Goal: Task Accomplishment & Management: Use online tool/utility

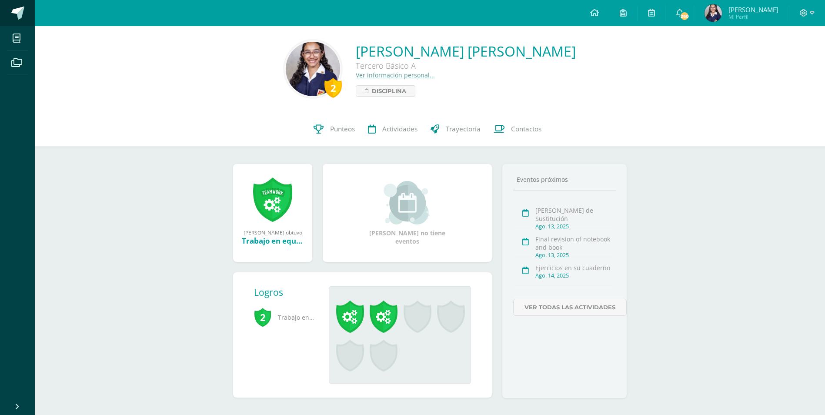
click at [19, 14] on span at bounding box center [17, 13] width 13 height 13
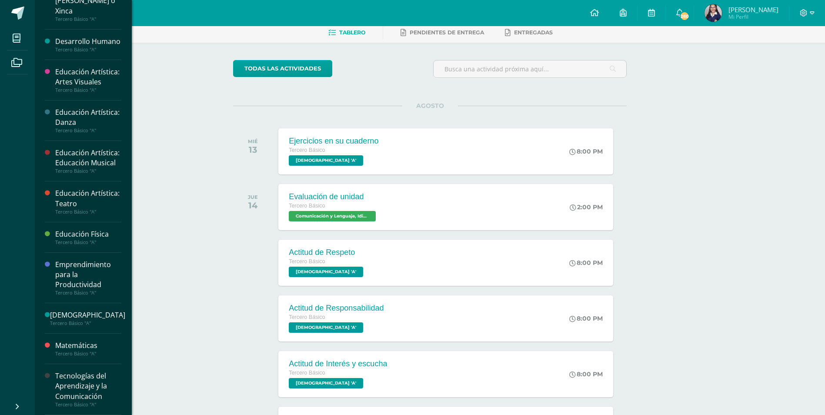
scroll to position [274, 0]
click at [103, 384] on div "Tecnologías del Aprendizaje y la Comunicación" at bounding box center [88, 386] width 66 height 30
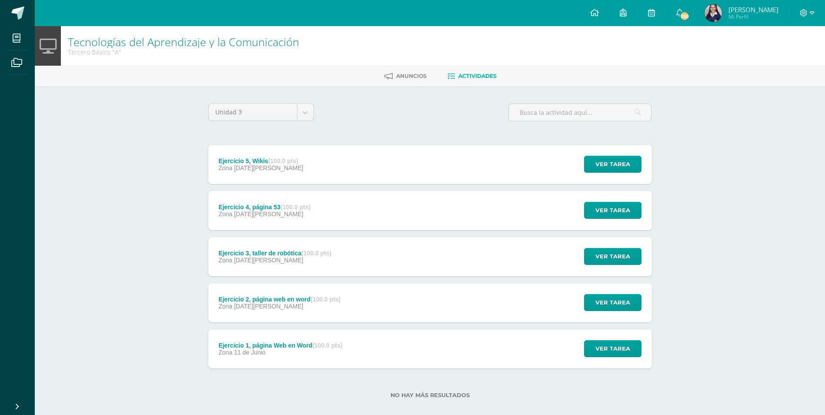
click at [356, 179] on div "Ejercicio 5, Wikis (100.0 pts) Zona 06 de Agosto Ver tarea Ejercicio 5, Wikis T…" at bounding box center [430, 164] width 444 height 39
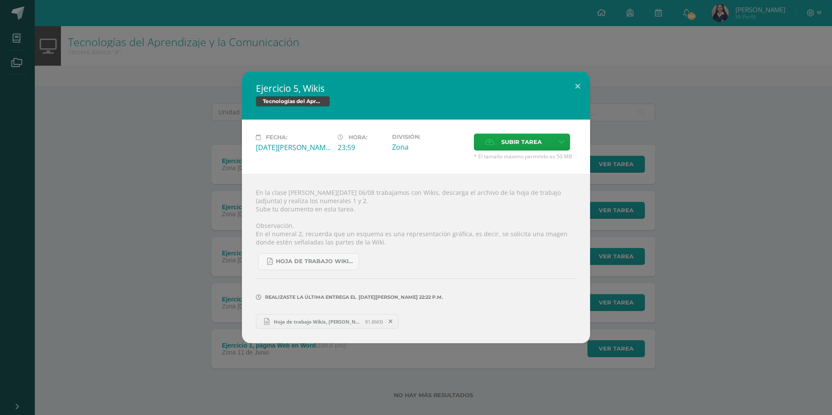
click at [334, 321] on span "Hoja de trabajo Wikis, Nathalie.docx" at bounding box center [317, 322] width 96 height 7
click at [584, 84] on button at bounding box center [577, 87] width 25 height 30
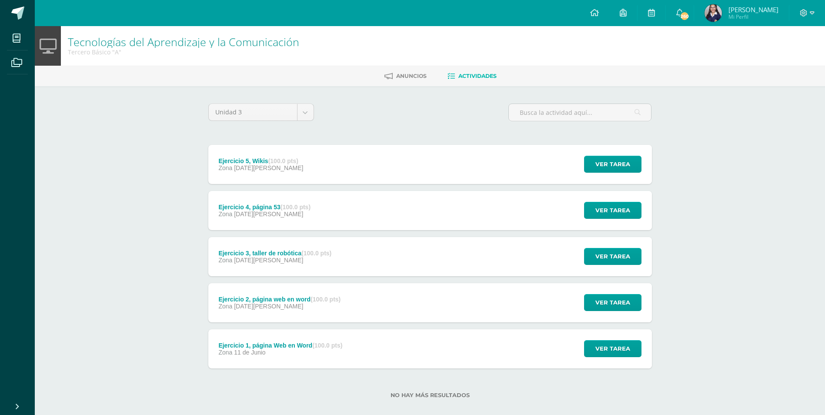
click at [339, 296] on strong "(100.0 pts)" at bounding box center [326, 299] width 30 height 7
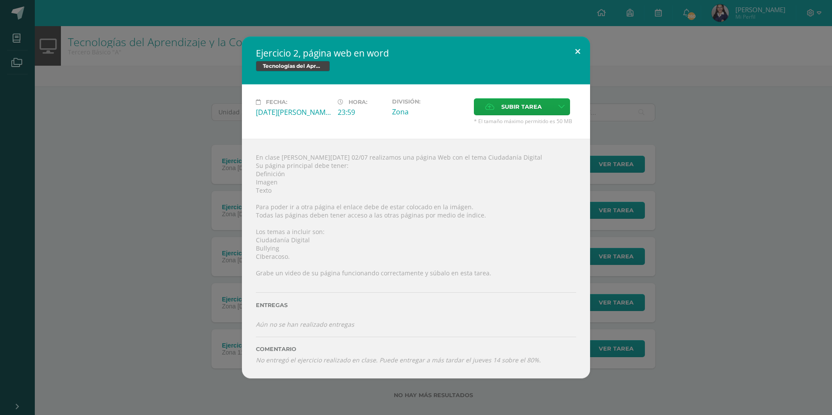
click at [571, 54] on button at bounding box center [577, 52] width 25 height 30
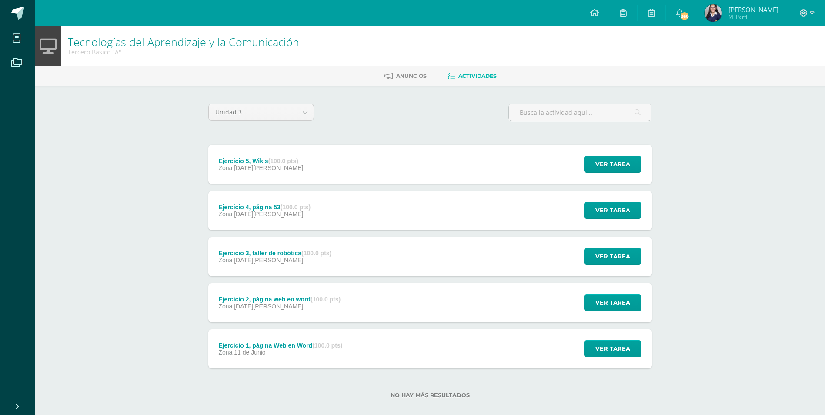
click at [413, 266] on div "Ejercicio 3, taller de robótica (100.0 pts) Zona [DATE][PERSON_NAME] Ver tarea …" at bounding box center [430, 256] width 444 height 39
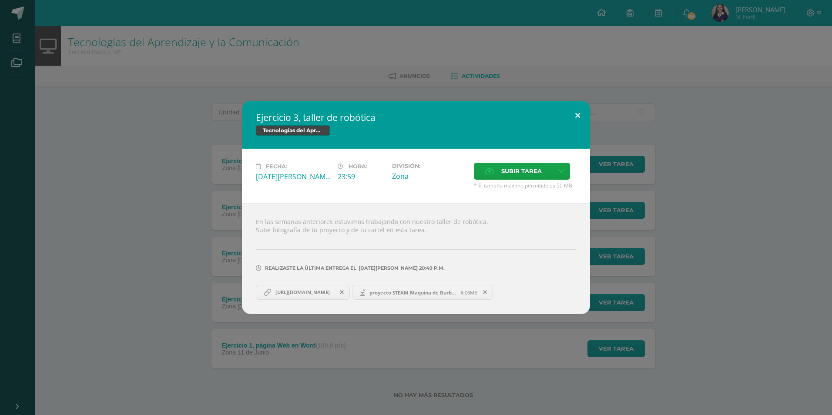
click at [579, 109] on button at bounding box center [577, 116] width 25 height 30
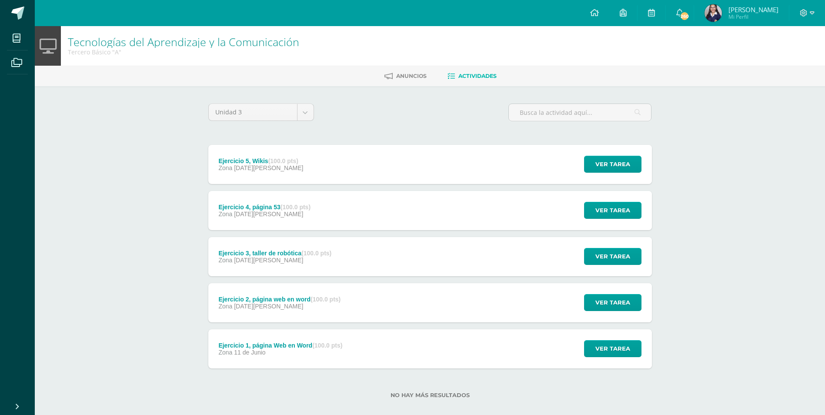
click at [307, 344] on div "Ejercicio 1, página Web en Word (100.0 pts)" at bounding box center [280, 345] width 124 height 7
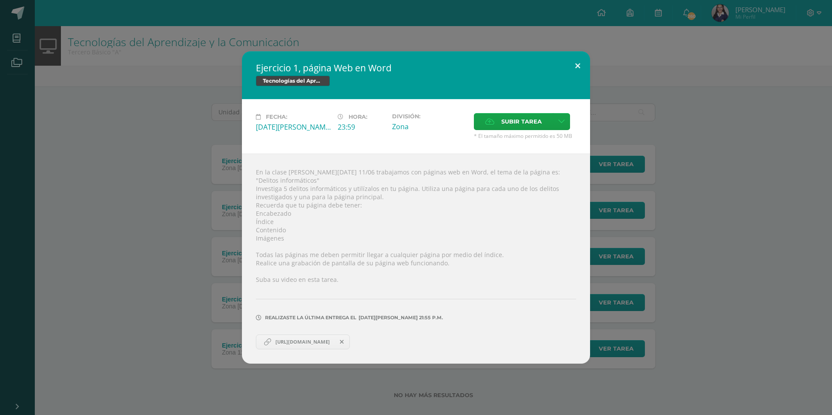
click at [570, 70] on button at bounding box center [577, 66] width 25 height 30
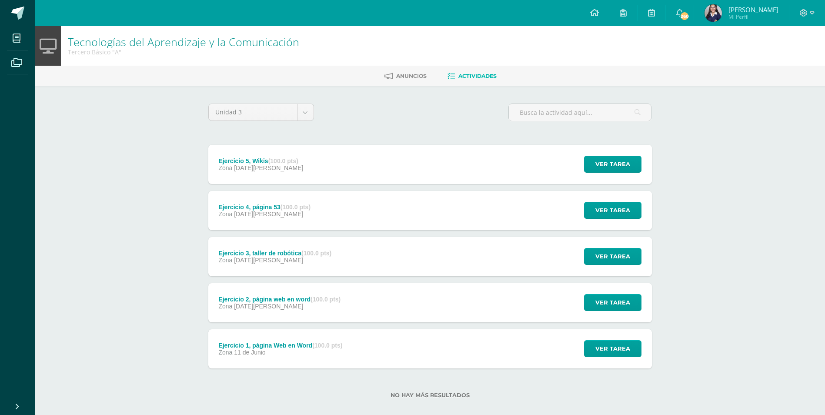
click at [386, 262] on div "Ejercicio 3, taller de robótica (100.0 pts) Zona [DATE][PERSON_NAME] Ver tarea …" at bounding box center [430, 256] width 444 height 39
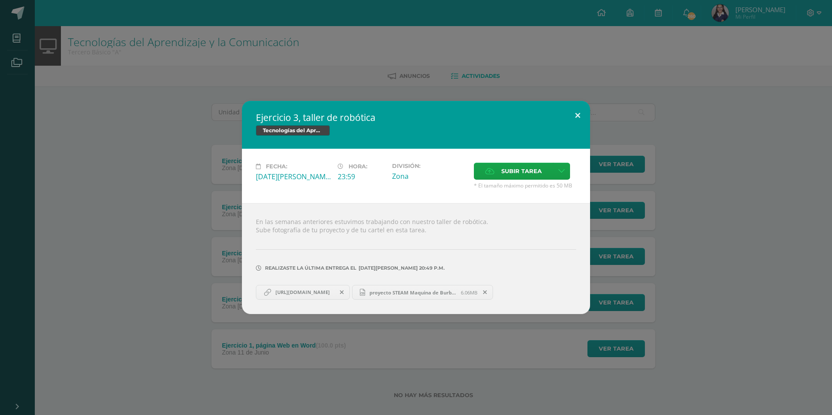
click at [588, 104] on button at bounding box center [577, 116] width 25 height 30
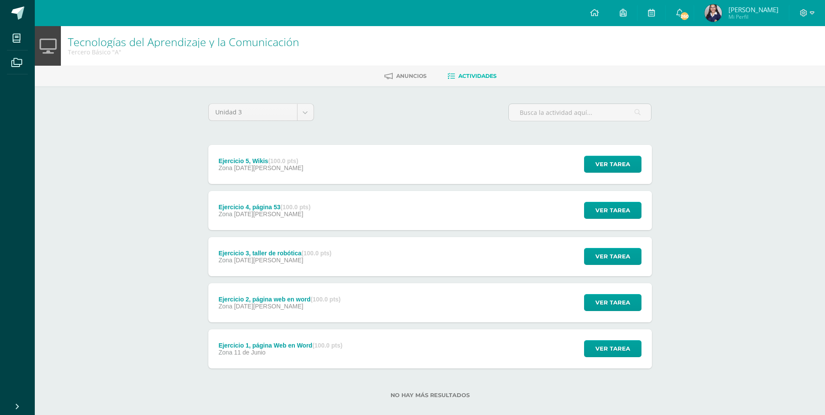
click at [338, 339] on div "Ejercicio 1, página Web en Word (100.0 pts) Zona [DATE][PERSON_NAME]" at bounding box center [280, 348] width 145 height 39
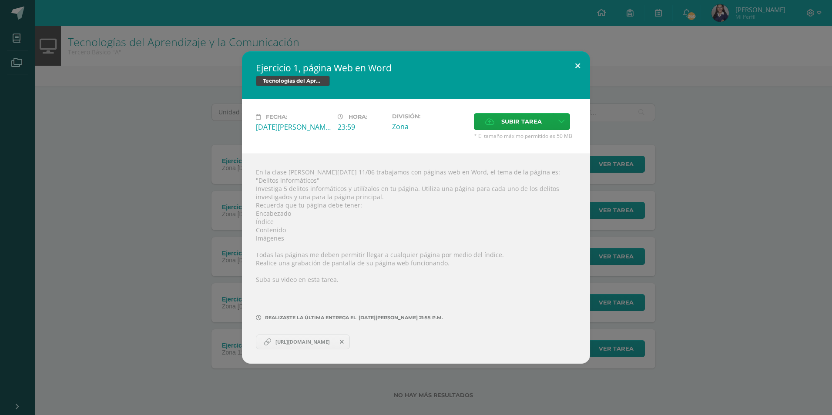
click at [570, 68] on button at bounding box center [577, 66] width 25 height 30
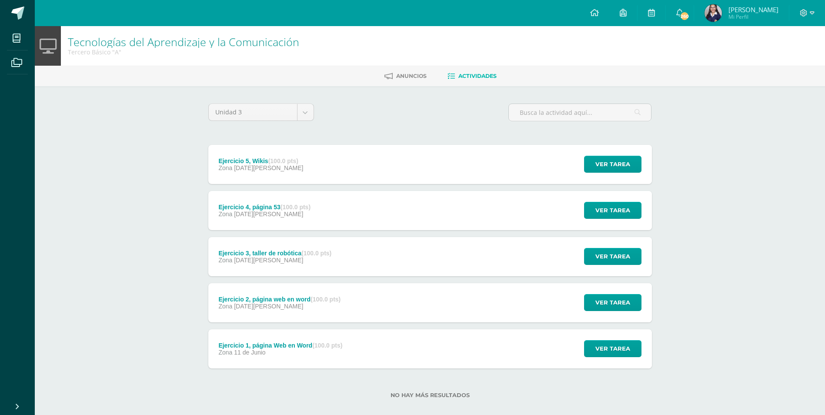
click at [295, 295] on div "Ejercicio 2, página web en word (100.0 pts) Zona [DATE][PERSON_NAME]" at bounding box center [279, 302] width 143 height 39
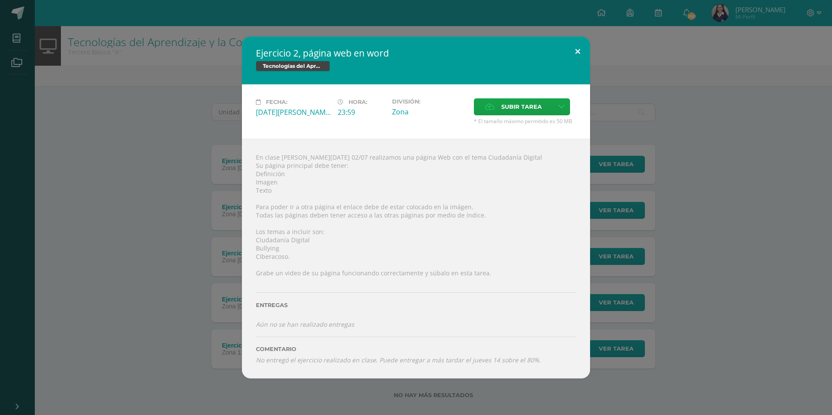
click at [579, 48] on button at bounding box center [577, 52] width 25 height 30
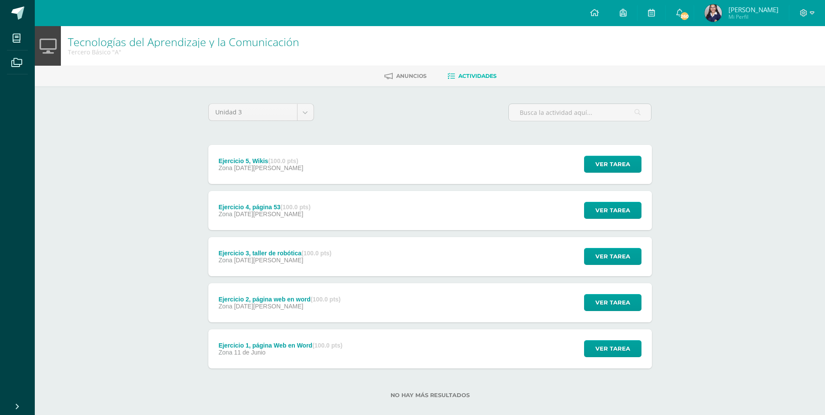
click at [325, 304] on div "Zona [DATE][PERSON_NAME]" at bounding box center [279, 306] width 122 height 7
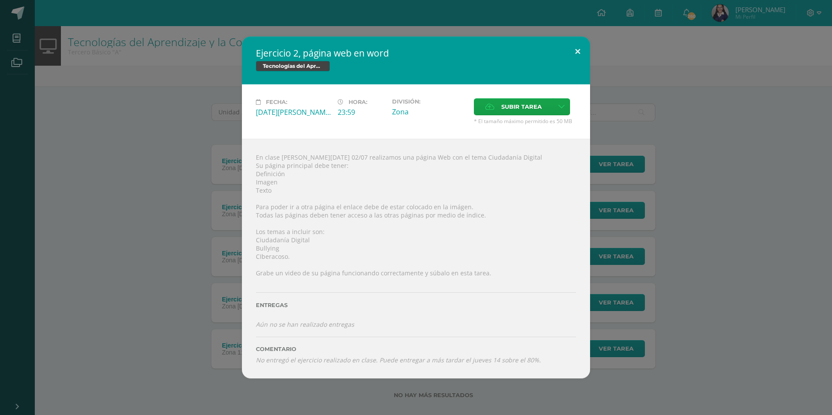
click at [575, 44] on button at bounding box center [577, 52] width 25 height 30
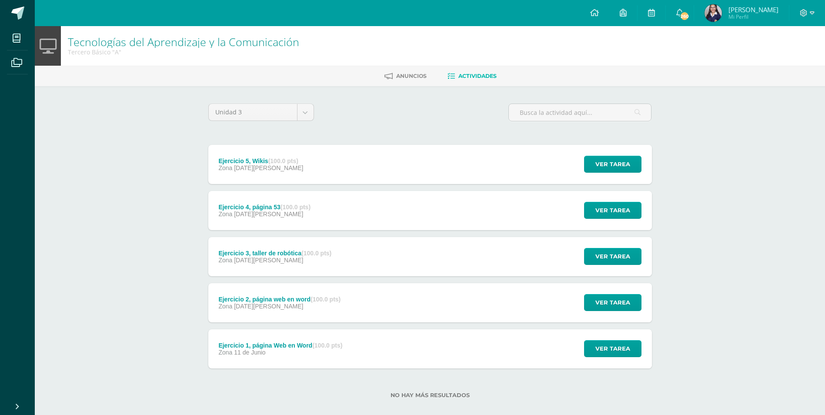
click at [358, 289] on div "Ejercicio 2, página web en word (100.0 pts) Zona [DATE][PERSON_NAME] Ver tarea …" at bounding box center [430, 302] width 444 height 39
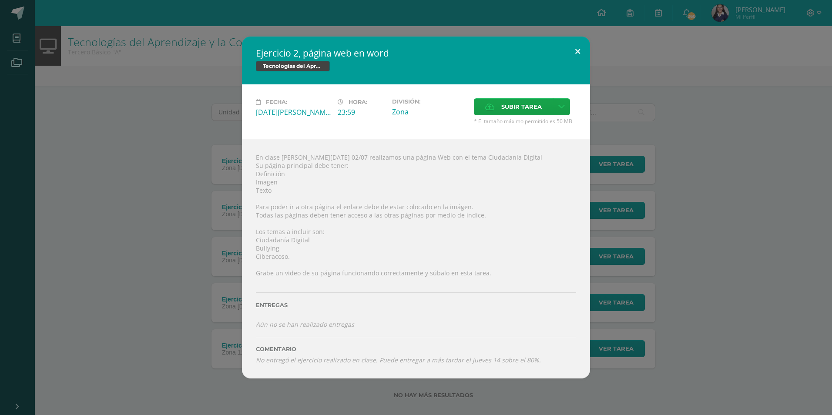
drag, startPoint x: 580, startPoint y: 49, endPoint x: 459, endPoint y: 259, distance: 242.3
click at [571, 52] on button at bounding box center [577, 52] width 25 height 30
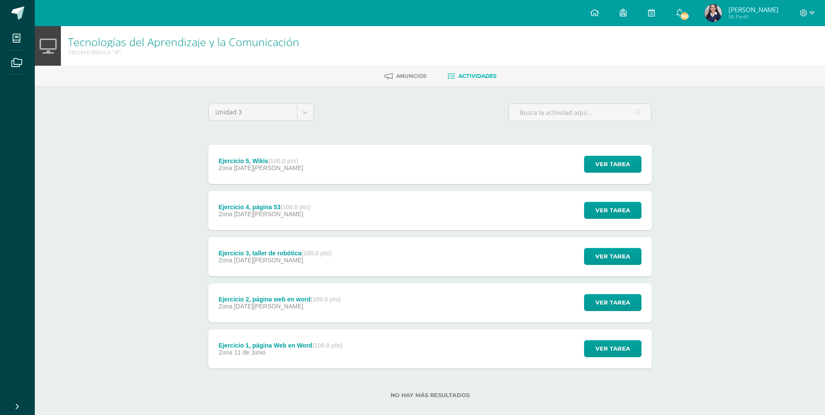
click at [390, 349] on div "Ejercicio 1, página Web en Word (100.0 pts) Zona [DATE][PERSON_NAME] Ver tarea …" at bounding box center [430, 348] width 444 height 39
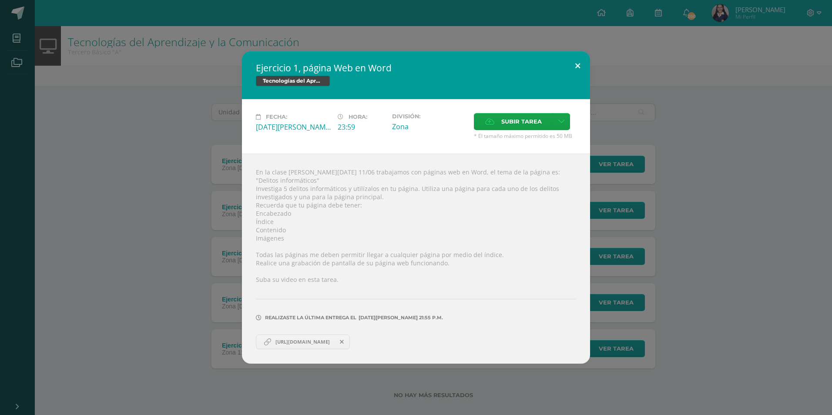
click at [579, 70] on button at bounding box center [577, 66] width 25 height 30
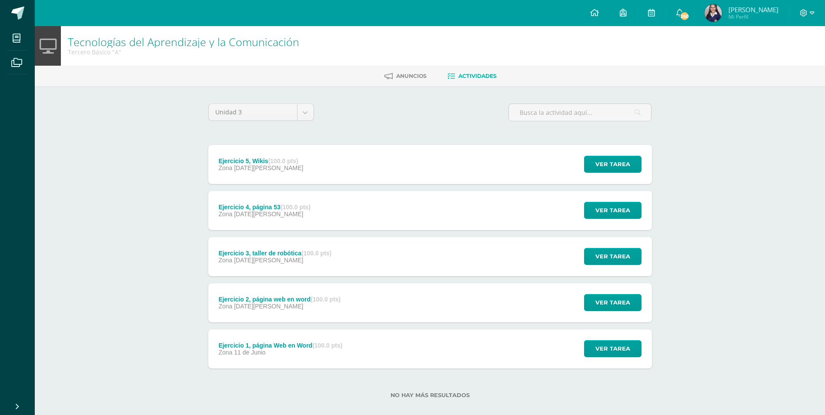
drag, startPoint x: 343, startPoint y: 351, endPoint x: 345, endPoint y: 342, distance: 8.9
click at [342, 350] on div "Zona [DATE][PERSON_NAME]" at bounding box center [280, 352] width 124 height 7
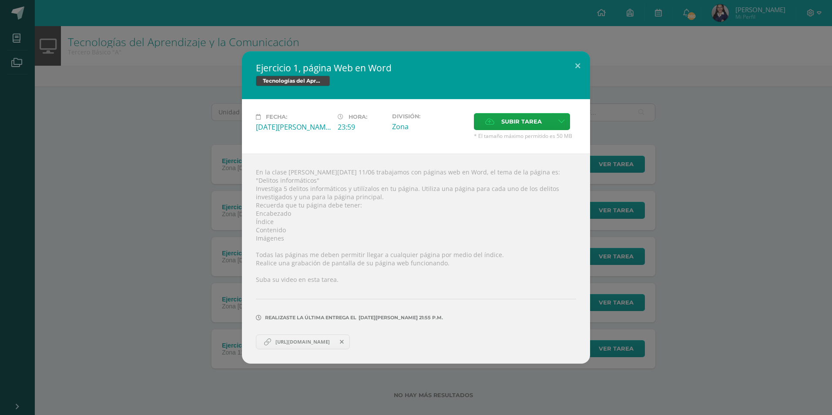
click at [334, 339] on span "[URL][DOMAIN_NAME]" at bounding box center [302, 342] width 63 height 7
click at [580, 76] on button at bounding box center [577, 66] width 25 height 30
